Goal: Navigation & Orientation: Find specific page/section

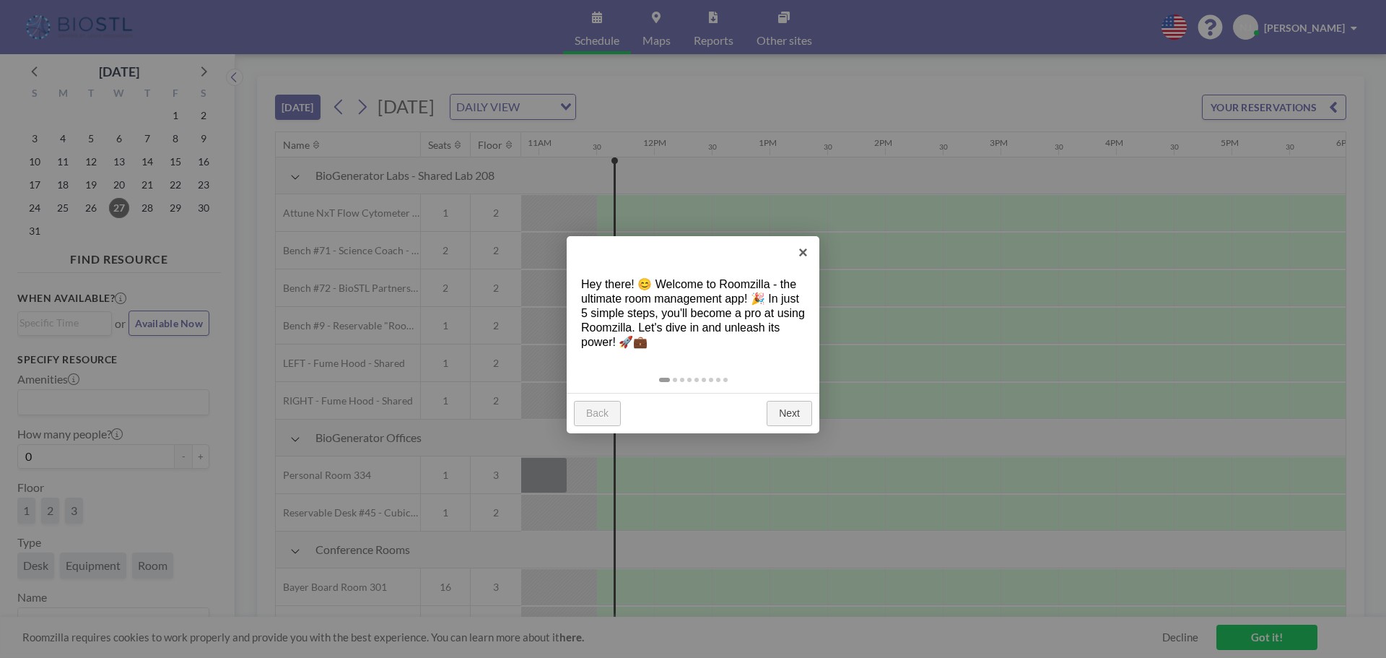
scroll to position [0, 1271]
click at [790, 416] on link "Next" at bounding box center [789, 414] width 45 height 26
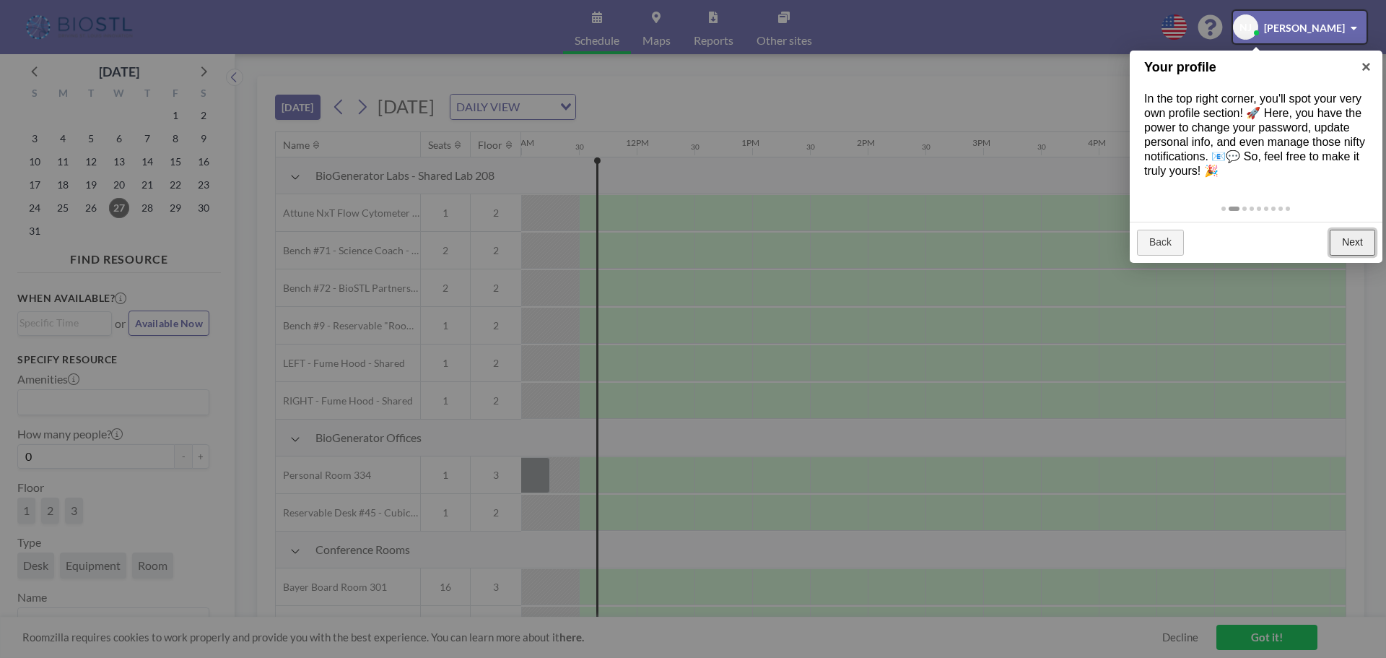
click at [1355, 247] on link "Next" at bounding box center [1352, 243] width 45 height 26
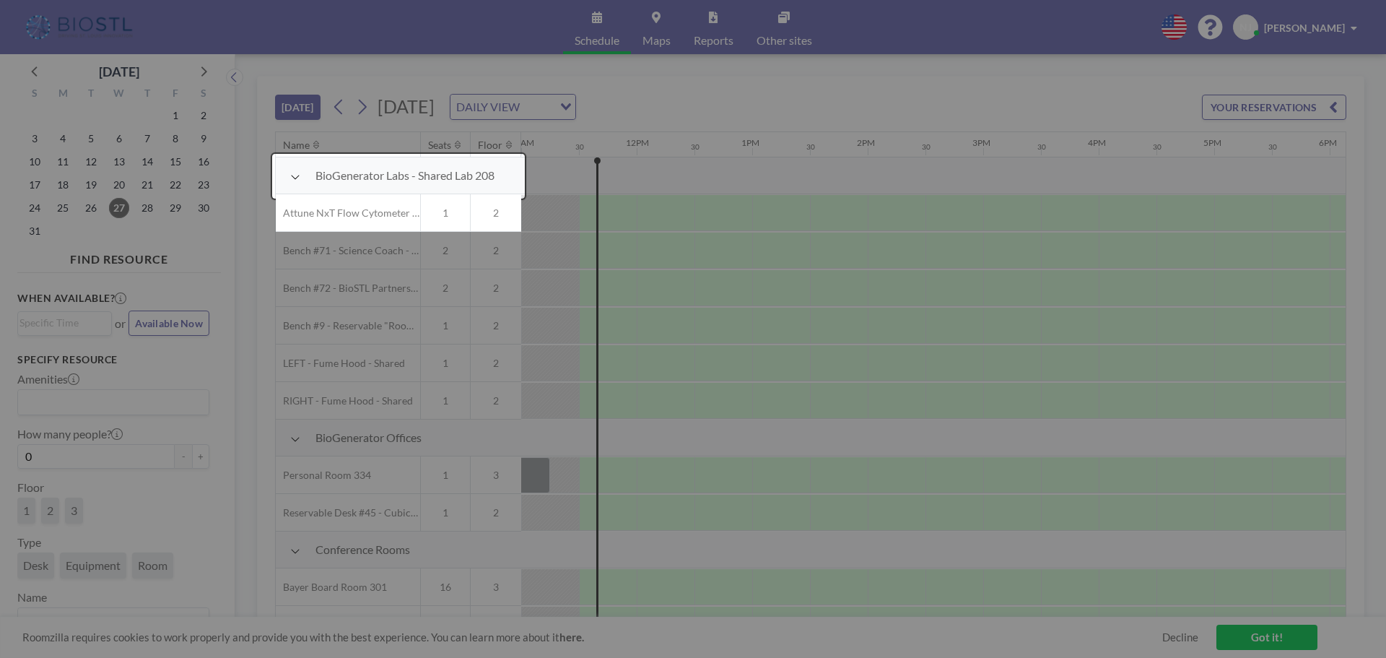
scroll to position [37, 1271]
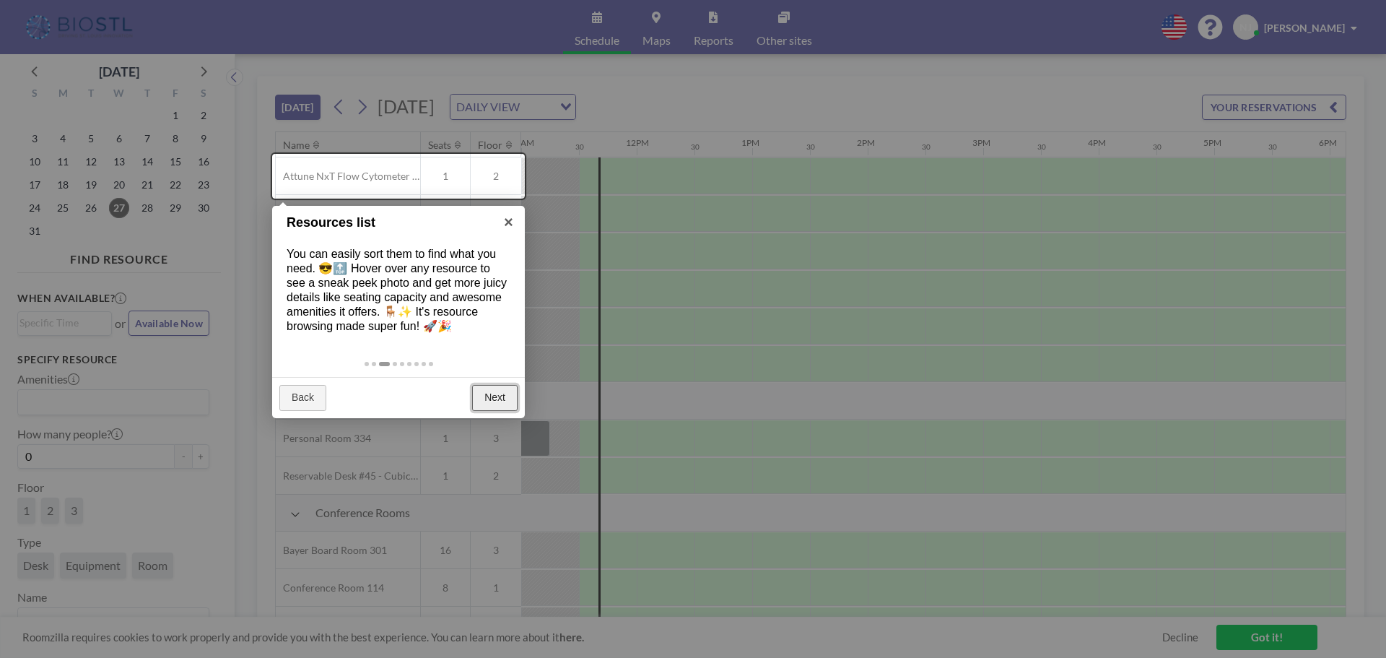
click at [492, 400] on link "Next" at bounding box center [494, 398] width 45 height 26
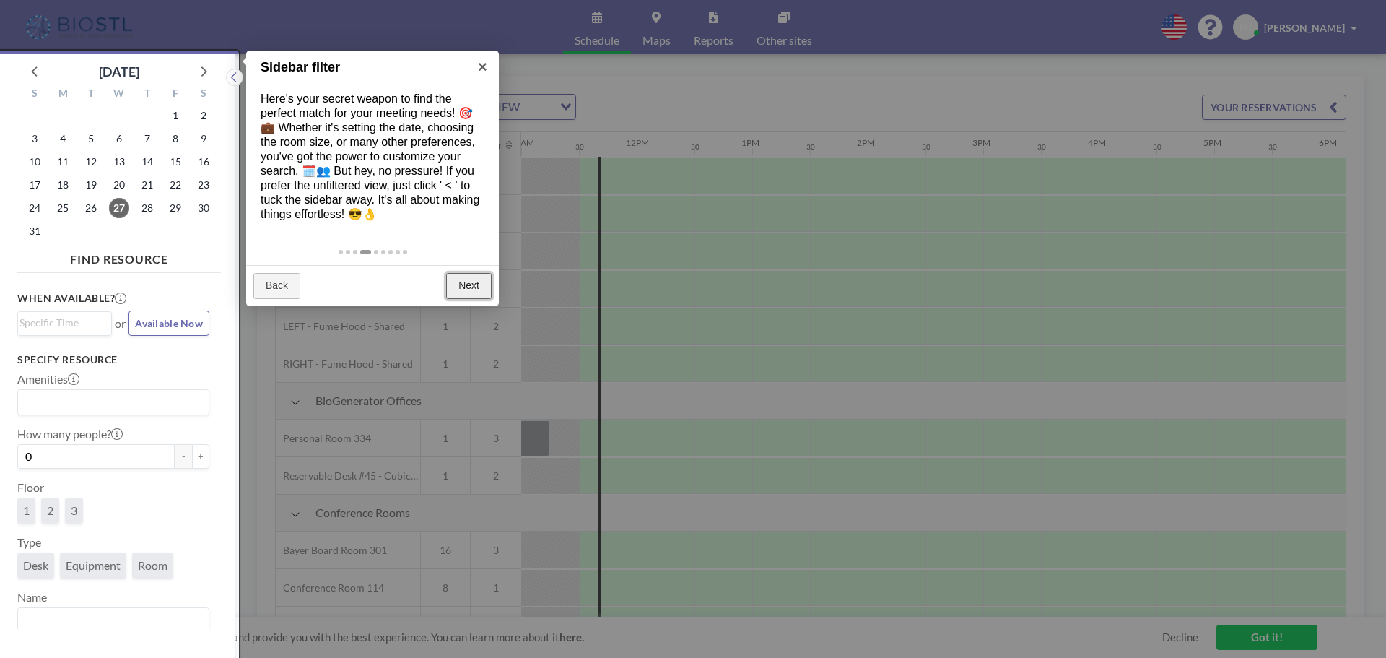
scroll to position [4, 0]
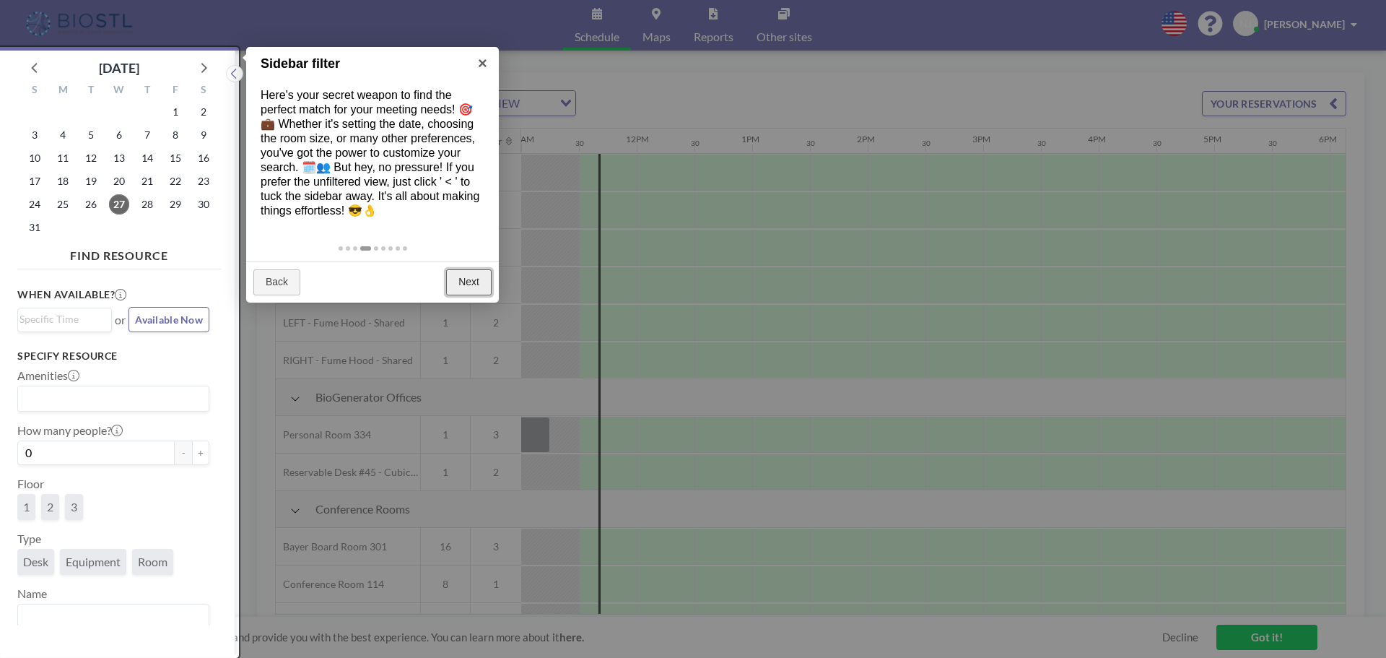
click at [469, 279] on link "Next" at bounding box center [468, 282] width 45 height 26
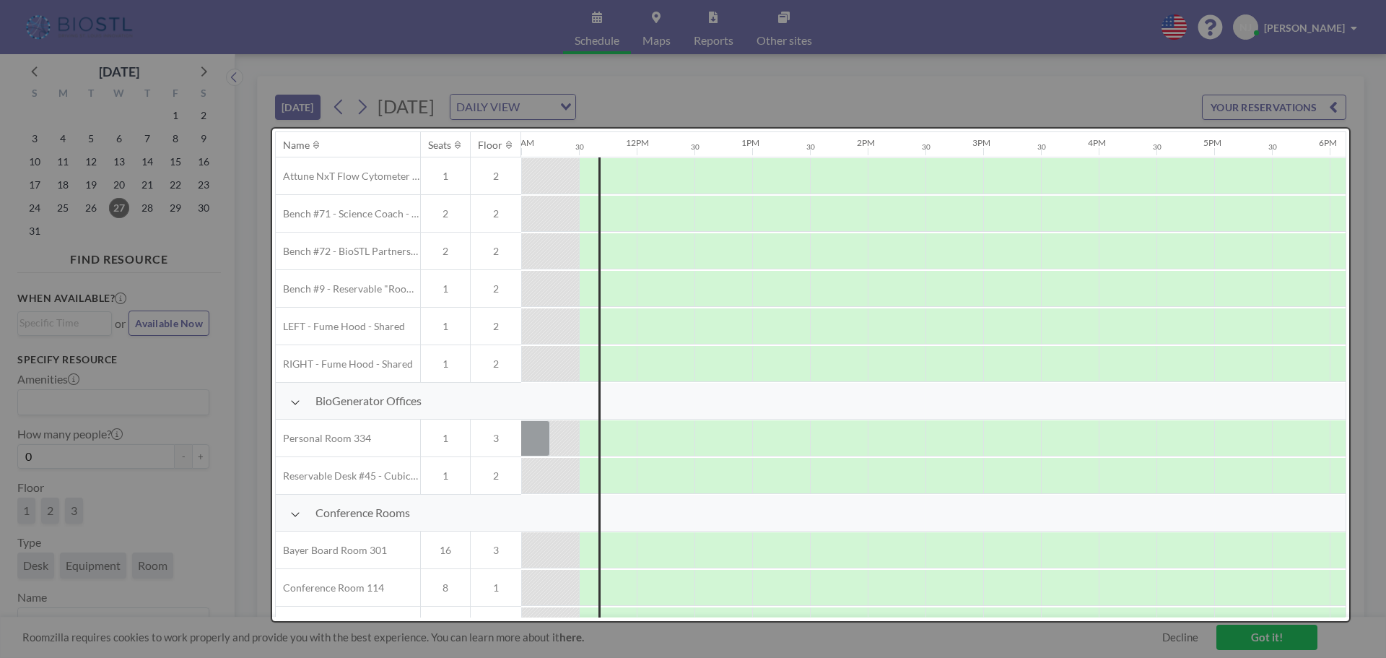
scroll to position [0, 0]
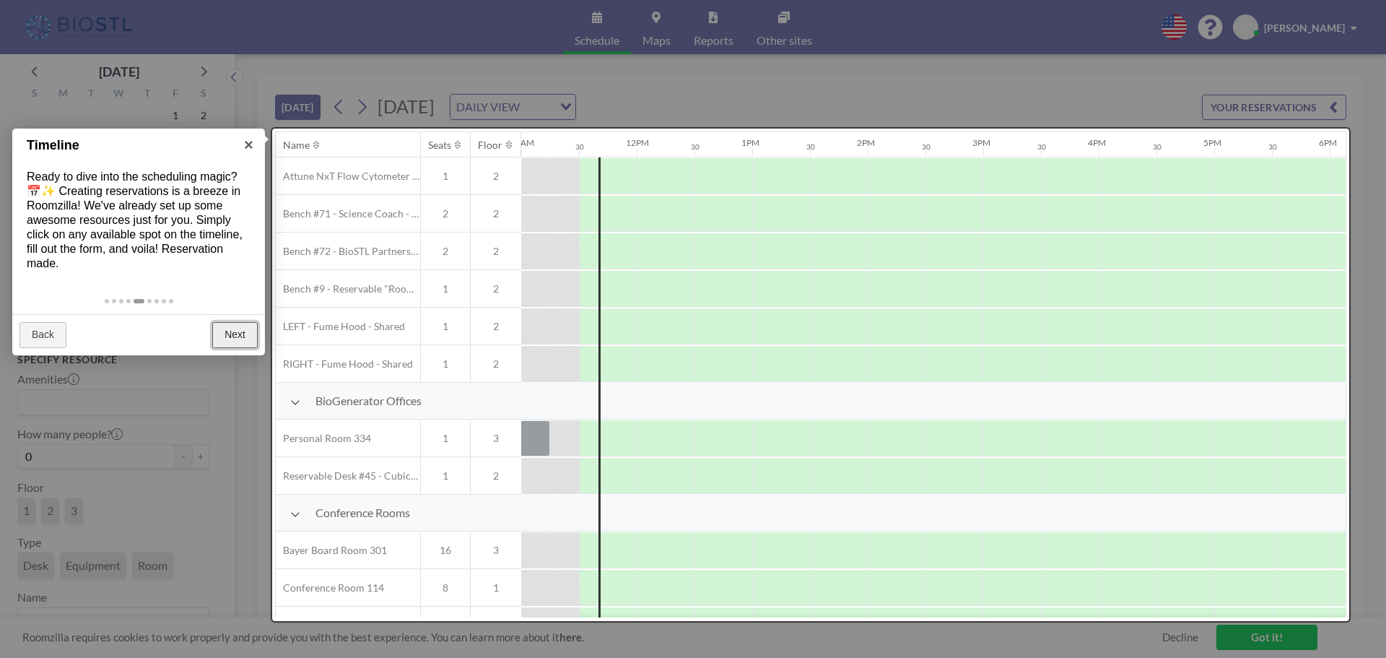
click at [235, 332] on link "Next" at bounding box center [234, 335] width 45 height 26
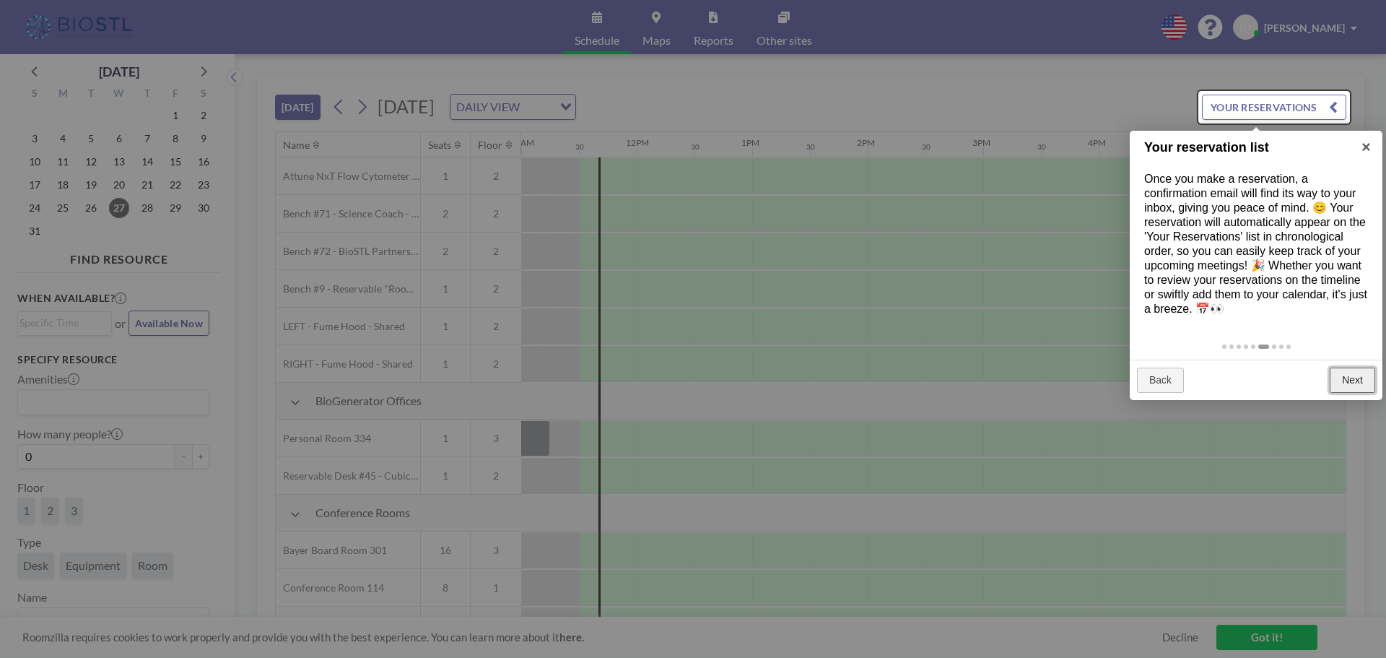
click at [1352, 385] on link "Next" at bounding box center [1352, 381] width 45 height 26
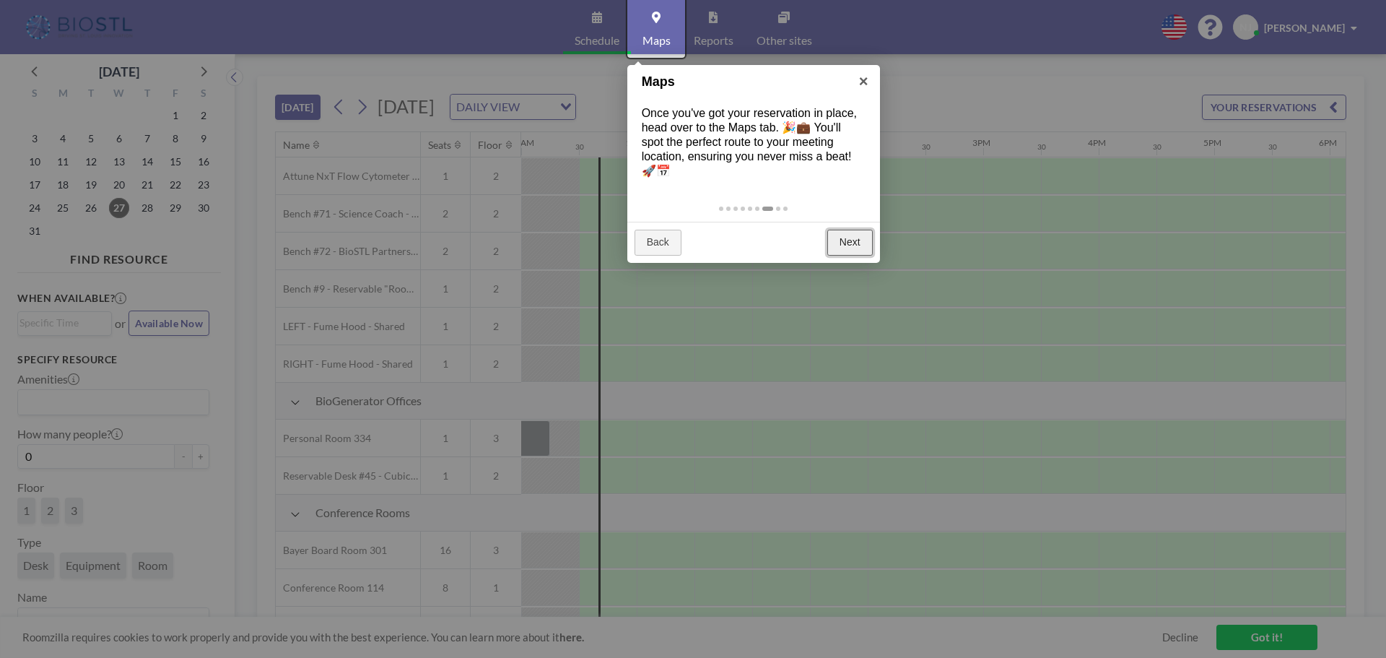
click at [851, 238] on link "Next" at bounding box center [850, 243] width 45 height 26
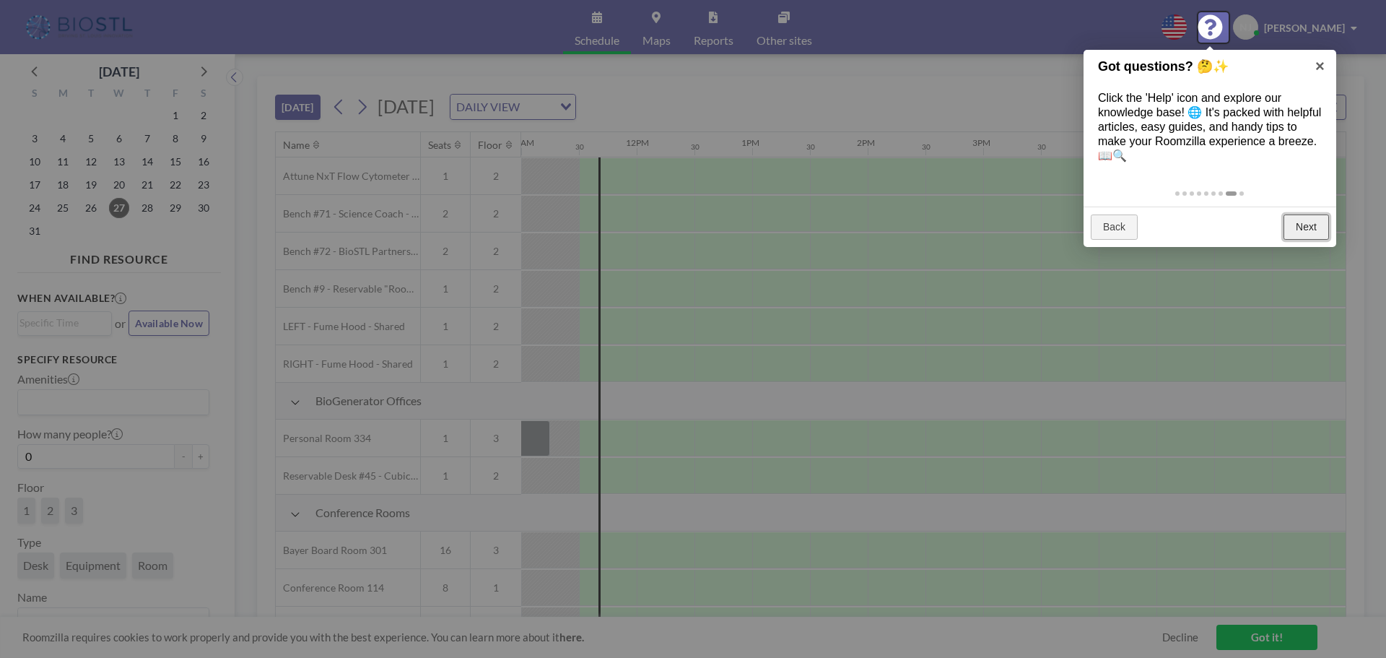
click at [1311, 227] on link "Next" at bounding box center [1306, 227] width 45 height 26
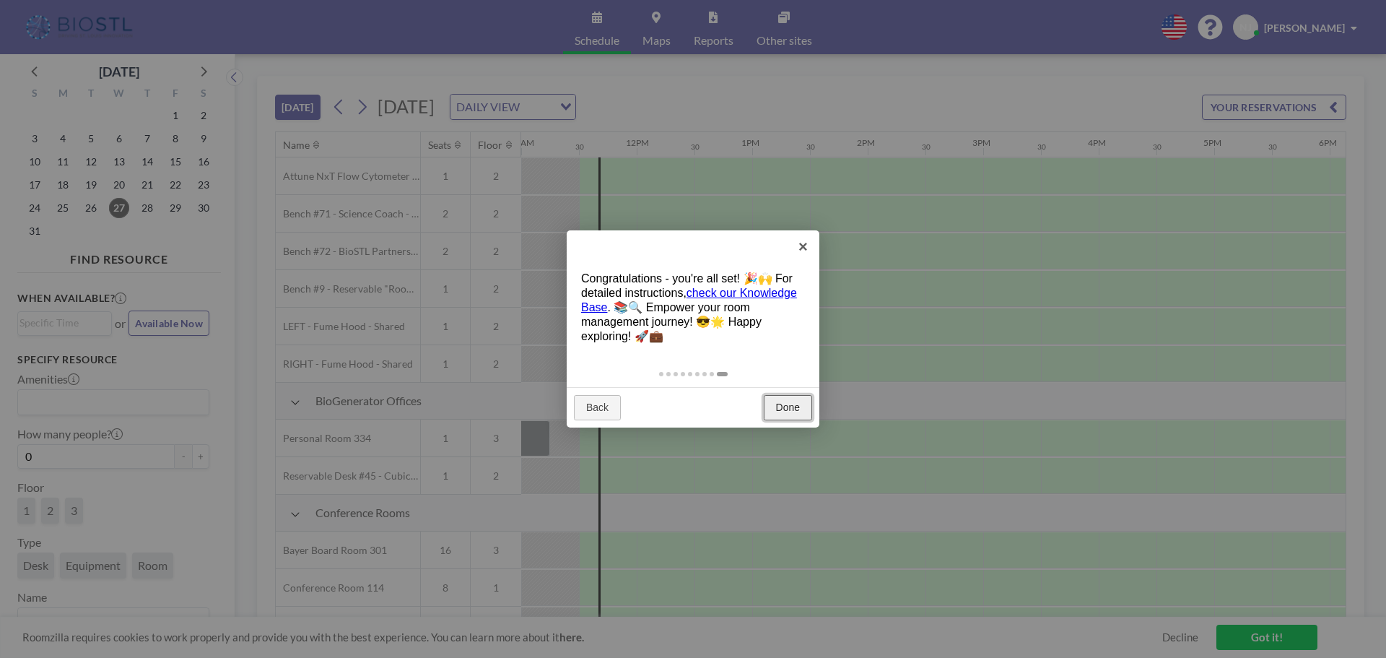
click at [798, 407] on link "Done" at bounding box center [788, 408] width 48 height 26
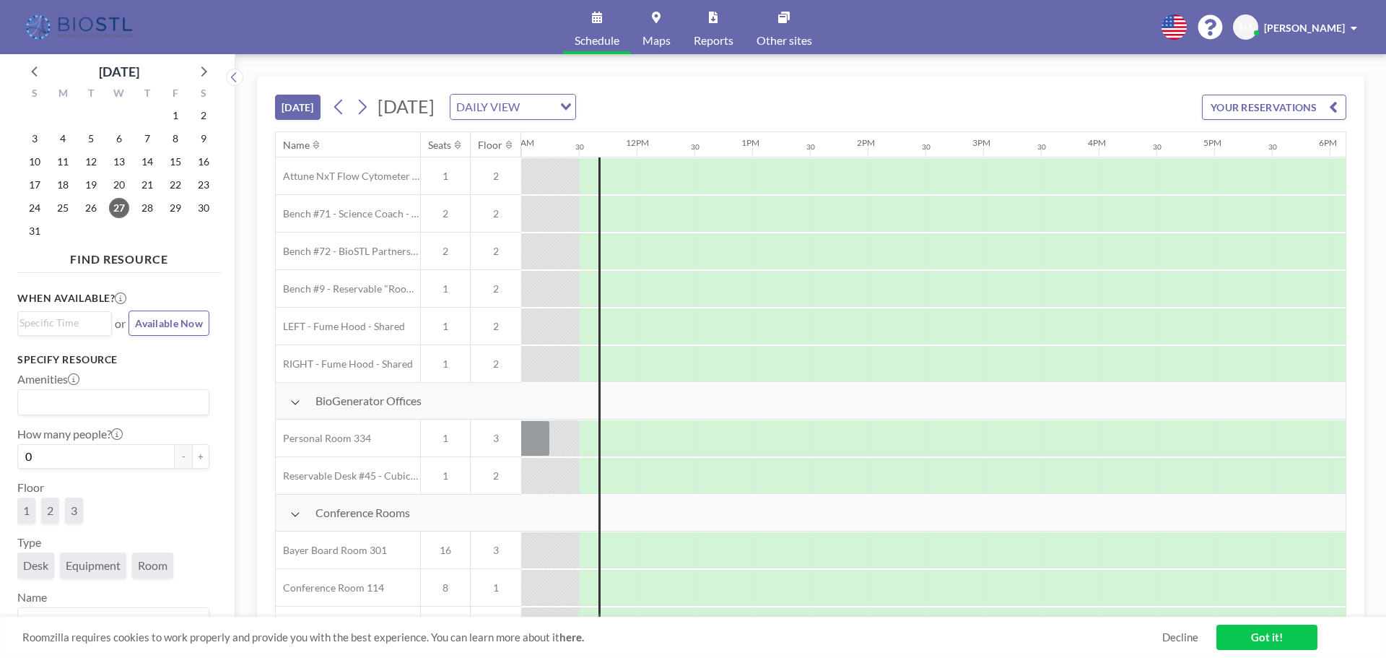
click at [656, 32] on link "Maps" at bounding box center [656, 27] width 51 height 54
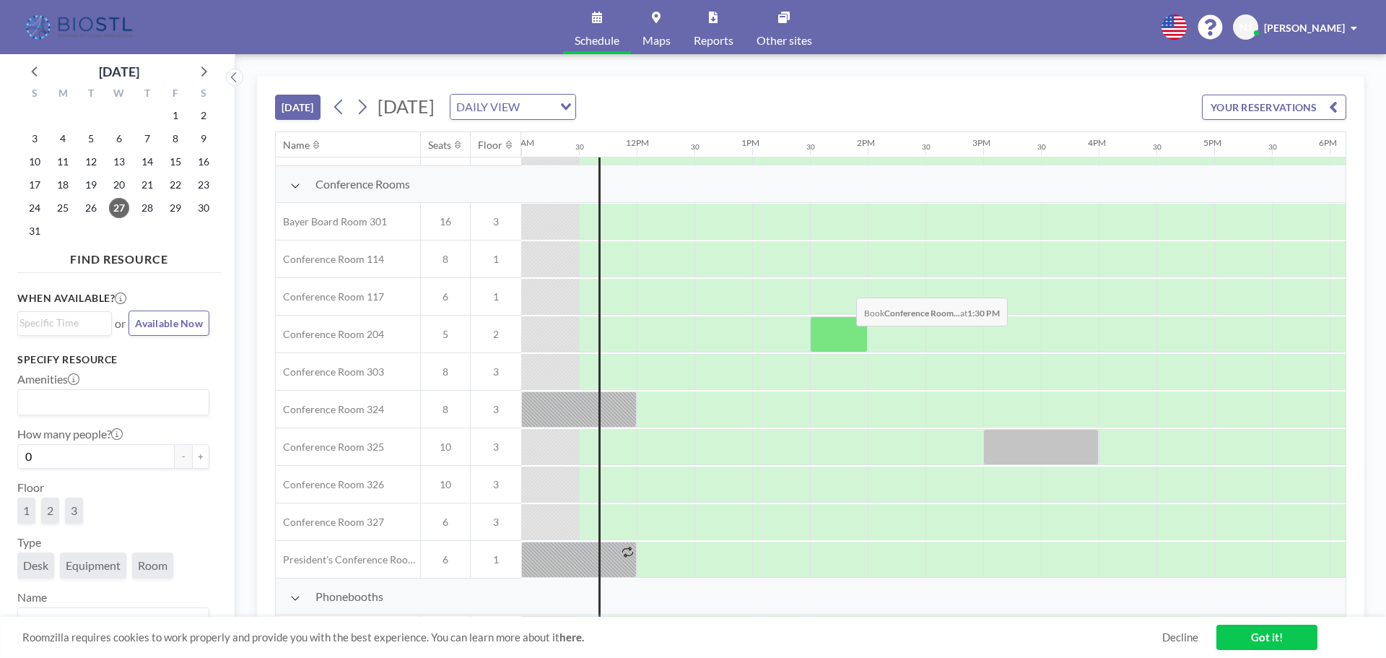
scroll to position [483, 1271]
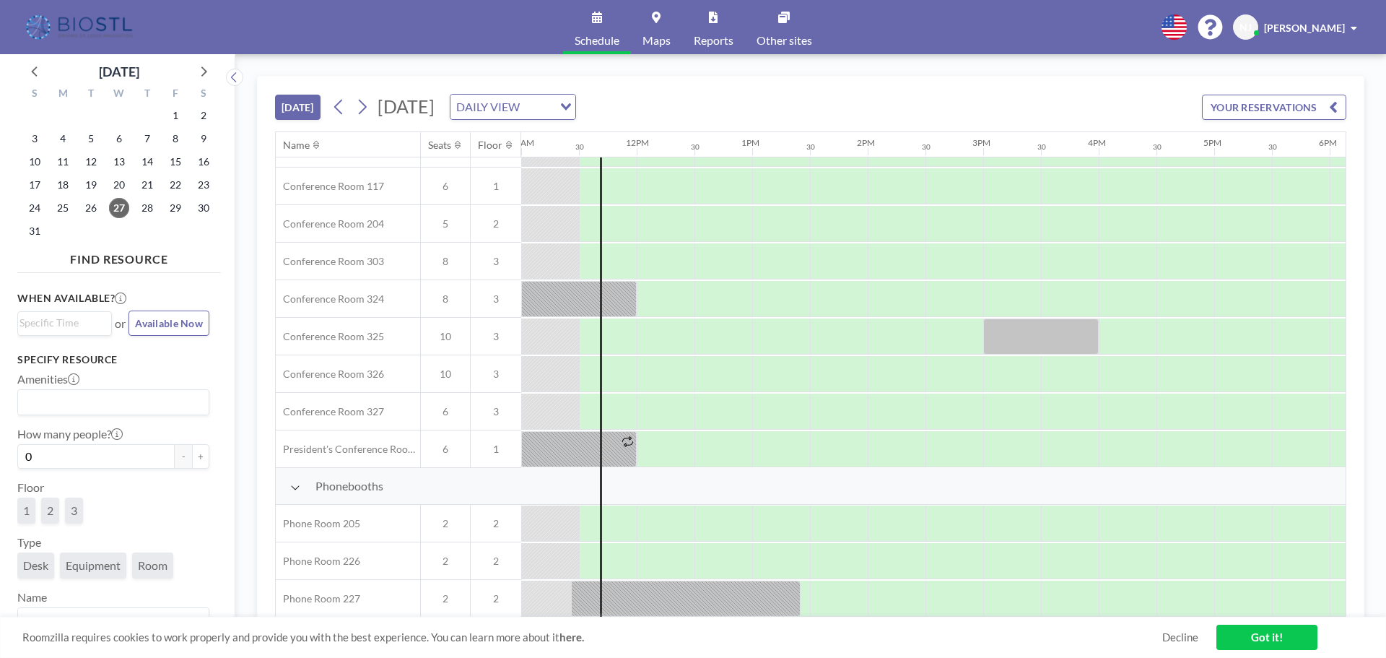
click at [571, 104] on icon "Search for option" at bounding box center [566, 106] width 10 height 7
click at [713, 157] on li "WEEKLY VIEW" at bounding box center [687, 153] width 123 height 21
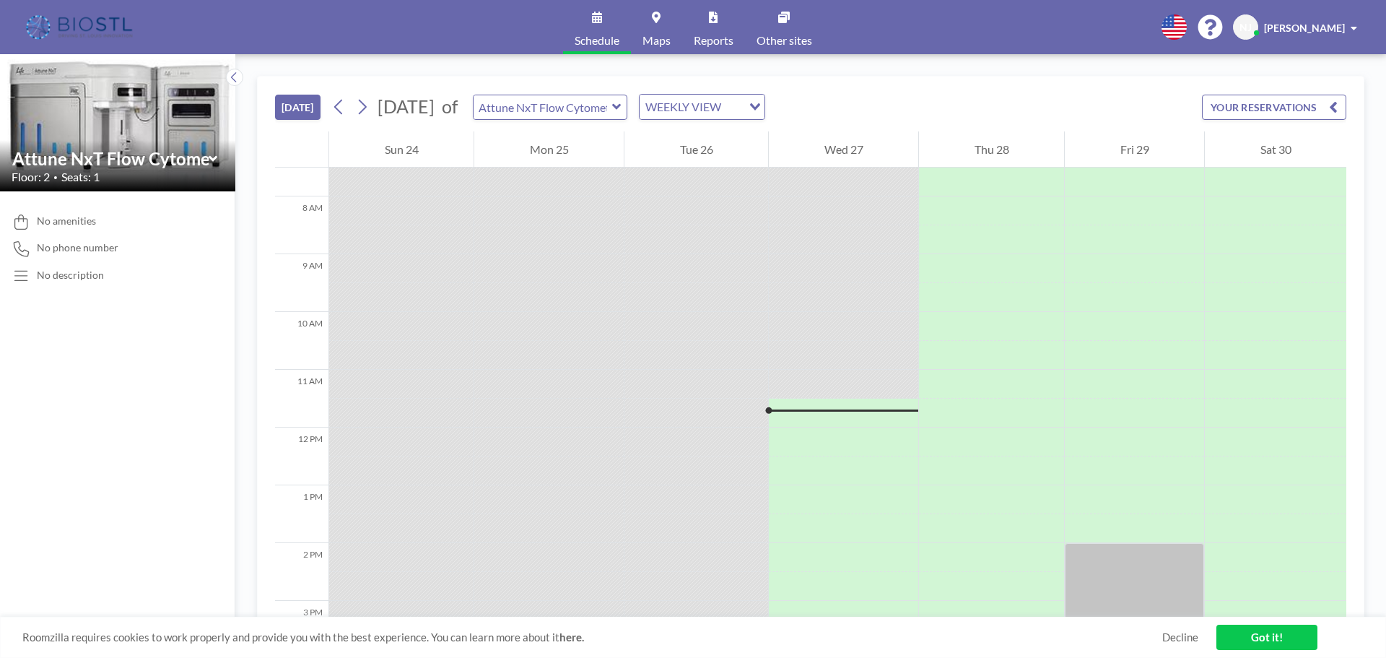
scroll to position [505, 0]
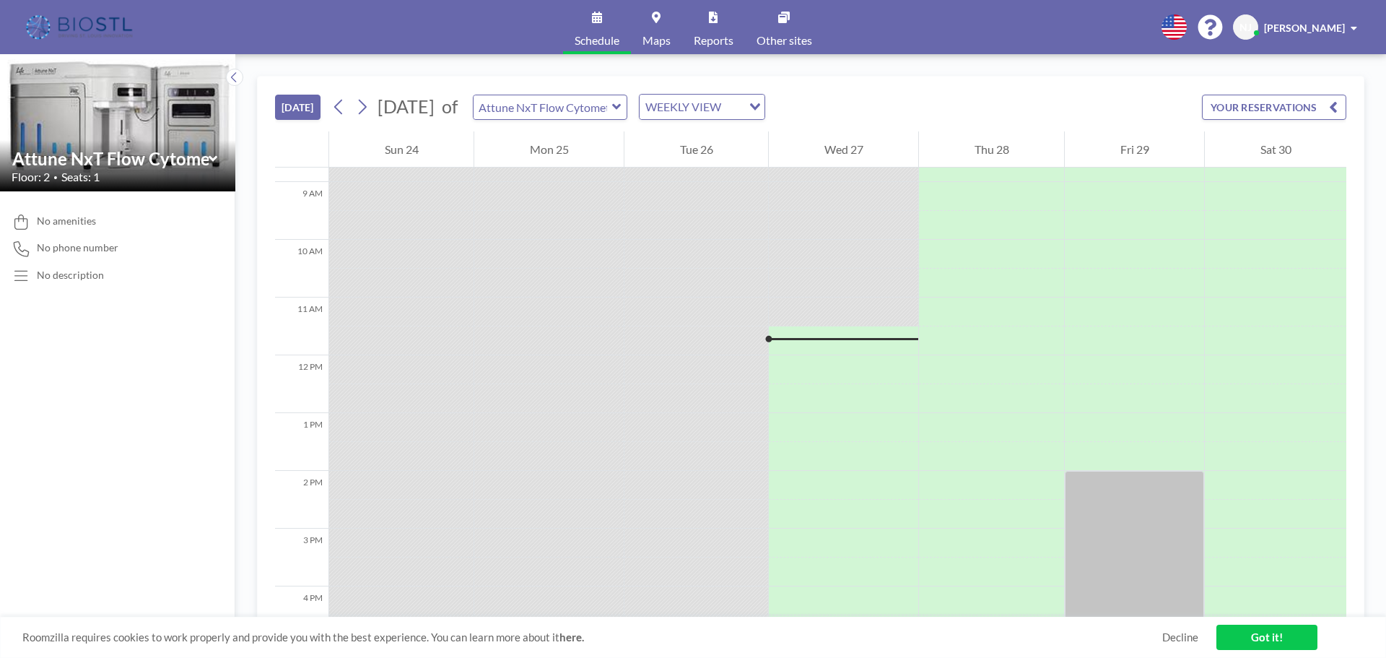
drag, startPoint x: 1156, startPoint y: 0, endPoint x: 994, endPoint y: 32, distance: 164.8
click at [994, 32] on div "Schedule Maps Reports Other sites English Polski 日本語 Española [GEOGRAPHIC_DATA]…" at bounding box center [693, 27] width 1386 height 54
